Goal: Information Seeking & Learning: Check status

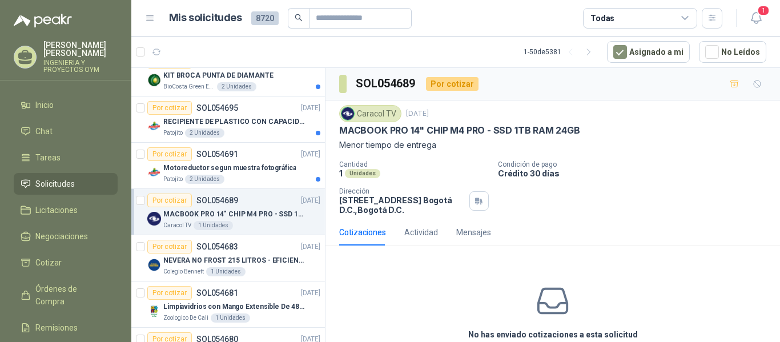
scroll to position [213, 0]
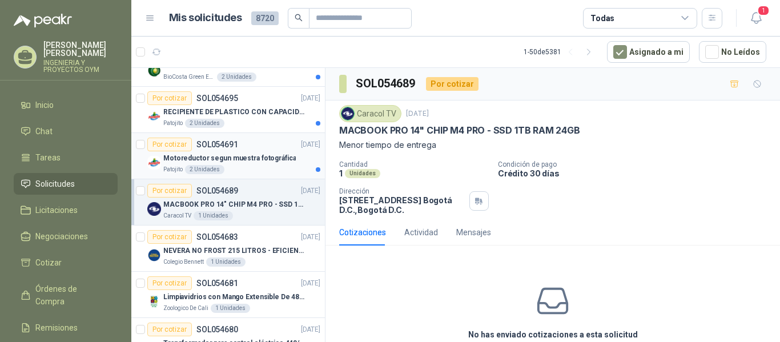
click at [251, 153] on p "Motoreductor segun muestra fotográfica" at bounding box center [229, 158] width 133 height 11
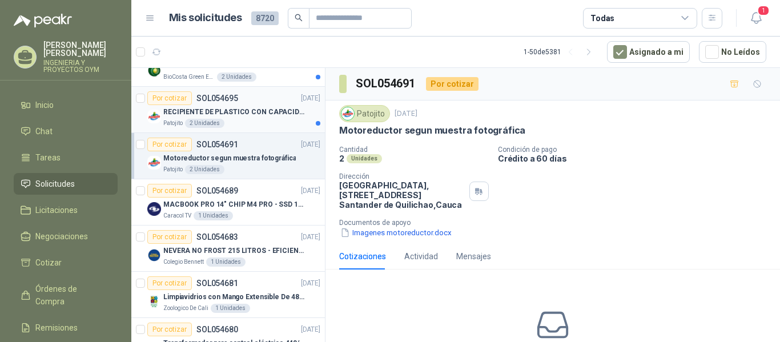
click at [261, 111] on p "RECIPIENTE DE PLASTICO CON CAPACIDAD DE 1.8 LT PARA LA EXTRACCIÓN MANUAL DE LIQ…" at bounding box center [234, 112] width 142 height 11
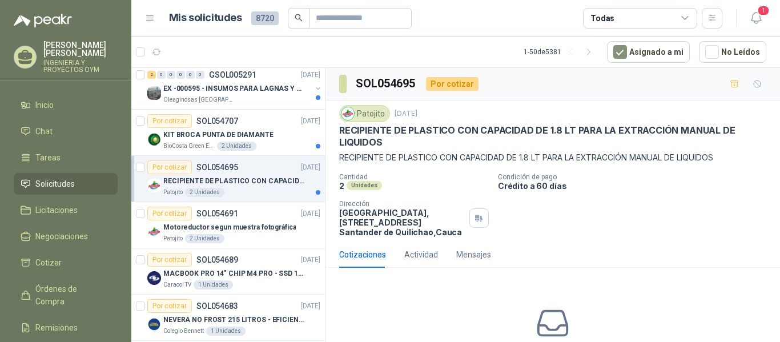
scroll to position [138, 0]
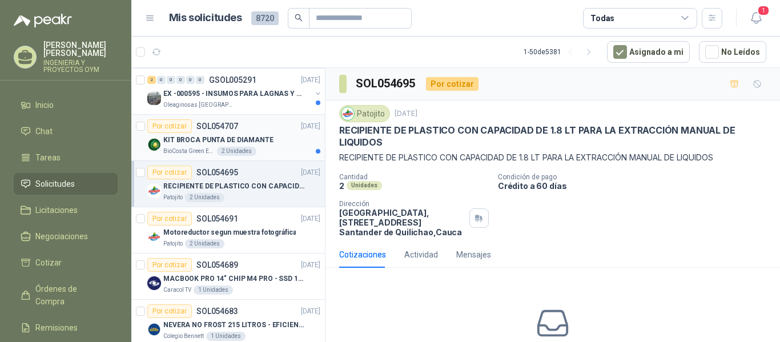
click at [267, 137] on div "KIT BROCA PUNTA DE DIAMANTE" at bounding box center [241, 140] width 157 height 14
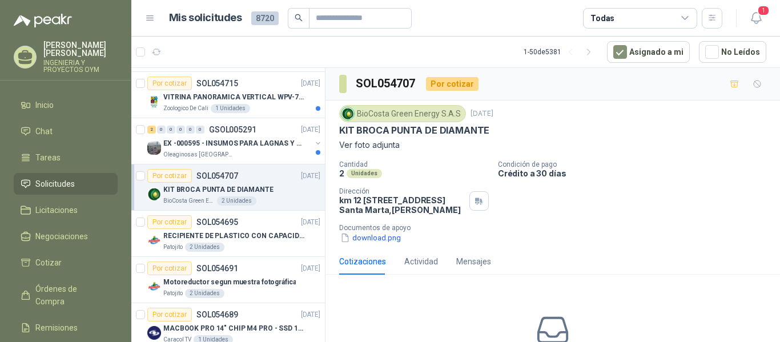
scroll to position [74, 0]
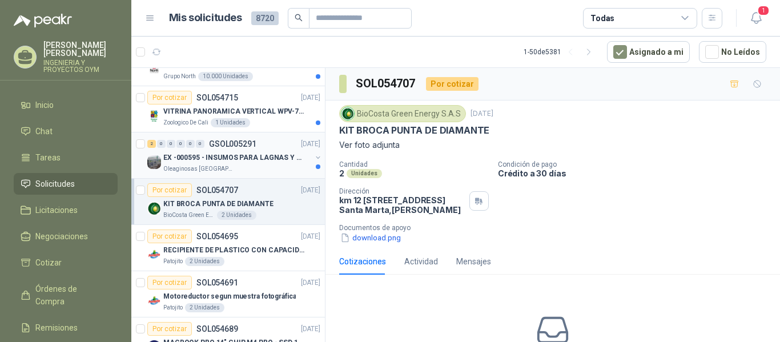
click at [263, 158] on p "EX -000595 - INSUMOS PARA LAGNAS Y OFICINAS PLANTA" at bounding box center [234, 158] width 142 height 11
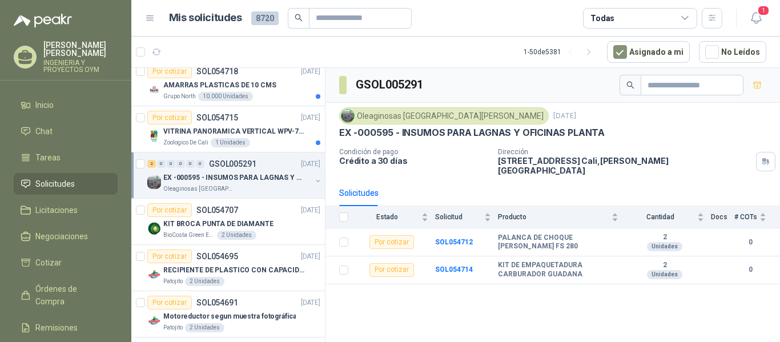
scroll to position [39, 0]
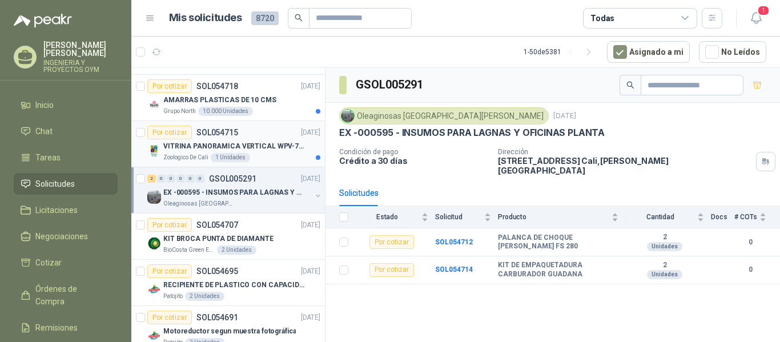
click at [264, 141] on p "VITRINA PANORAMICA VERTICAL WPV-700FA" at bounding box center [234, 146] width 142 height 11
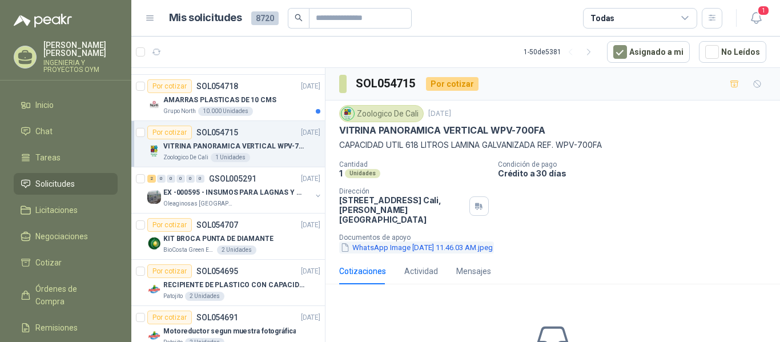
click at [375, 242] on button "WhatsApp Image 2025-09-03 at 11.46.03 AM.jpeg" at bounding box center [416, 248] width 155 height 12
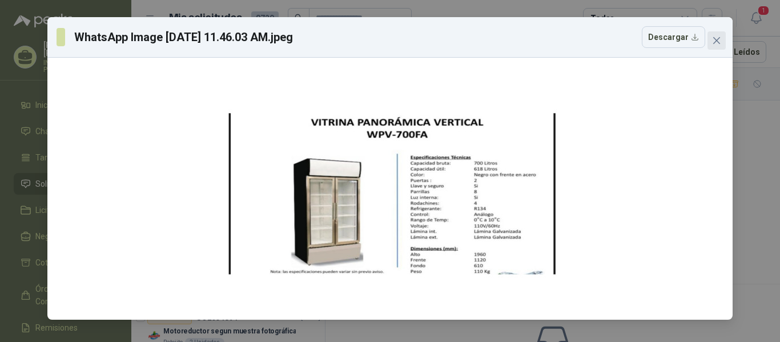
click at [708, 42] on span "Close" at bounding box center [717, 40] width 18 height 9
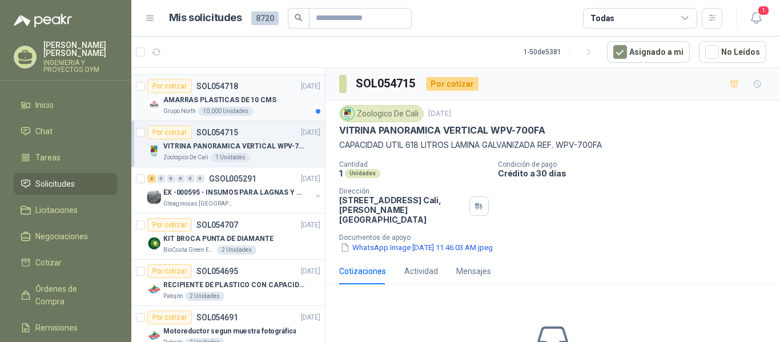
click at [242, 115] on div "10.000 Unidades" at bounding box center [225, 111] width 55 height 9
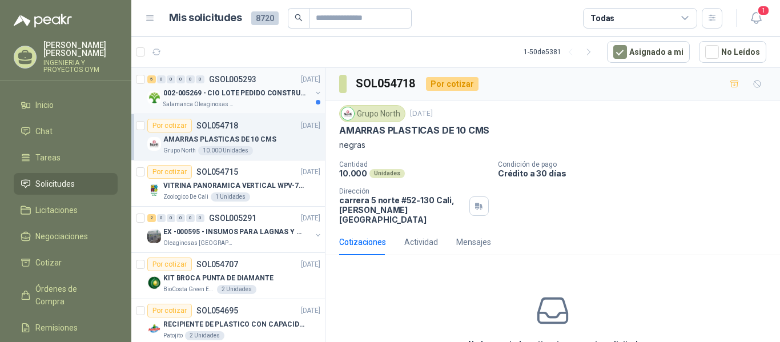
click at [242, 75] on p "GSOL005293" at bounding box center [232, 79] width 47 height 8
